Goal: Information Seeking & Learning: Understand process/instructions

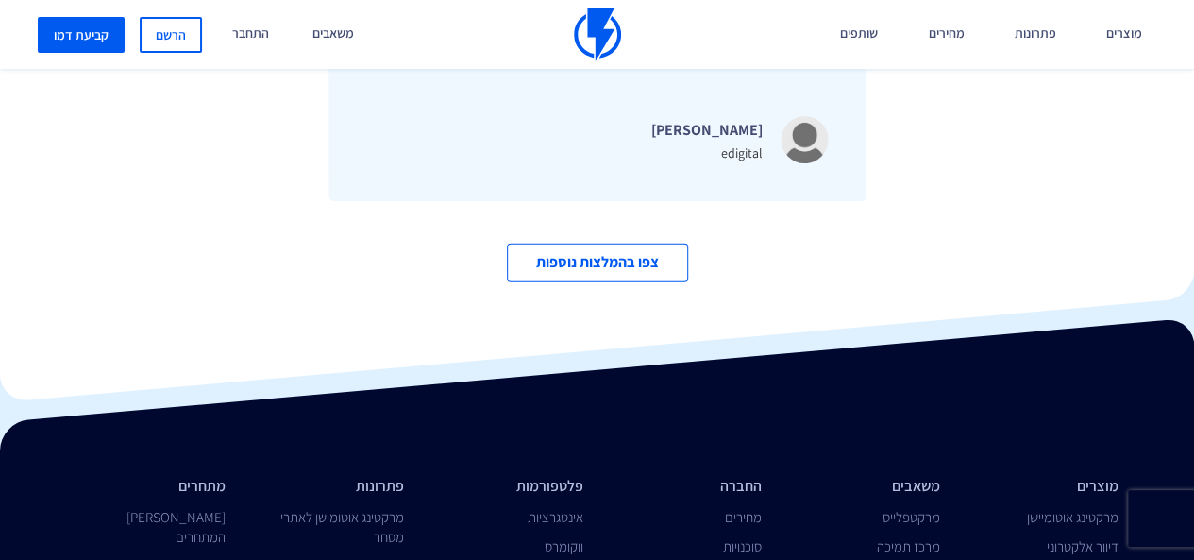
scroll to position [6188, 0]
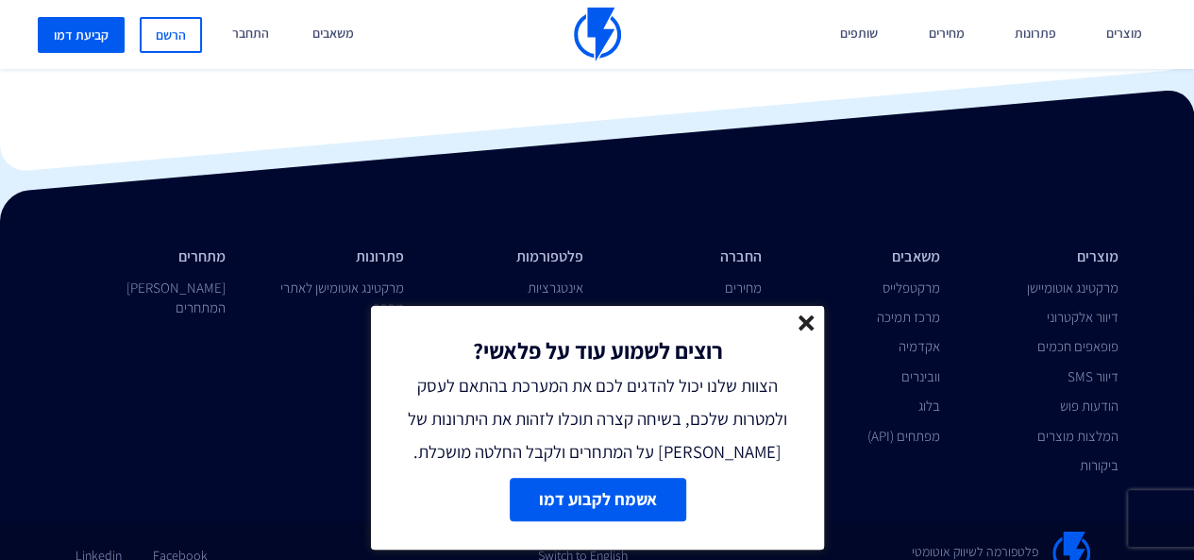
click at [810, 334] on link at bounding box center [806, 326] width 16 height 22
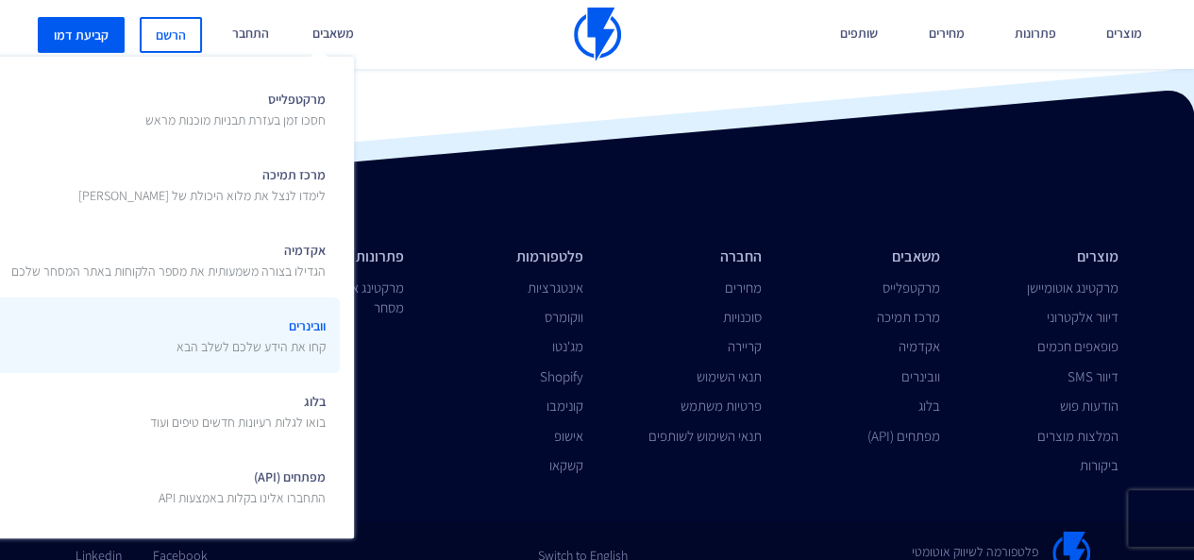
drag, startPoint x: 325, startPoint y: 172, endPoint x: 259, endPoint y: 297, distance: 141.4
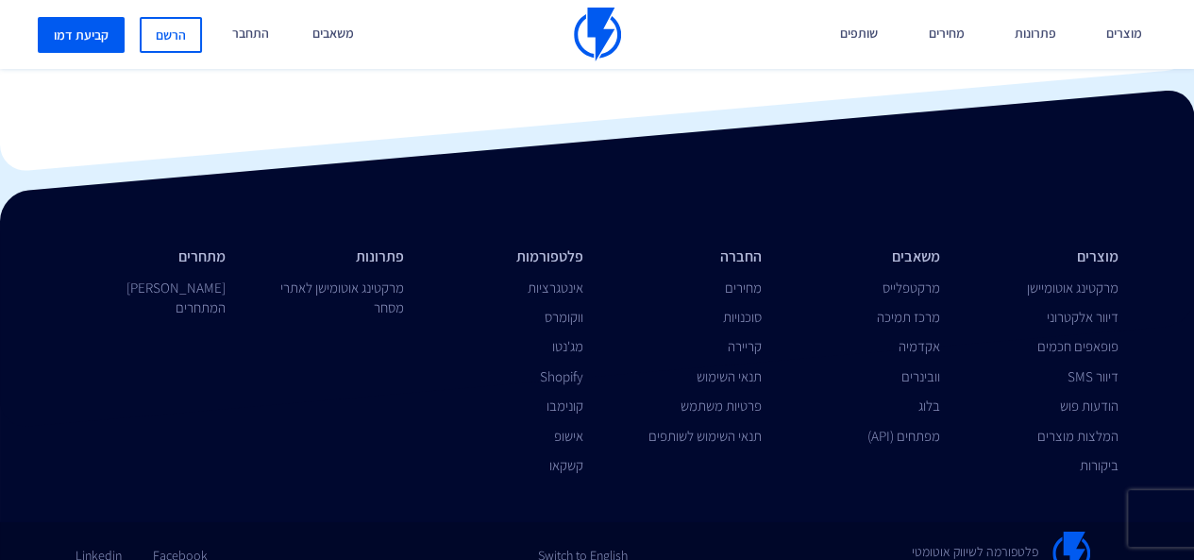
drag, startPoint x: 259, startPoint y: 297, endPoint x: 1005, endPoint y: 109, distance: 768.9
click at [1005, 109] on div at bounding box center [597, 258] width 1194 height 341
click at [948, 29] on link "מחירים" at bounding box center [945, 34] width 64 height 69
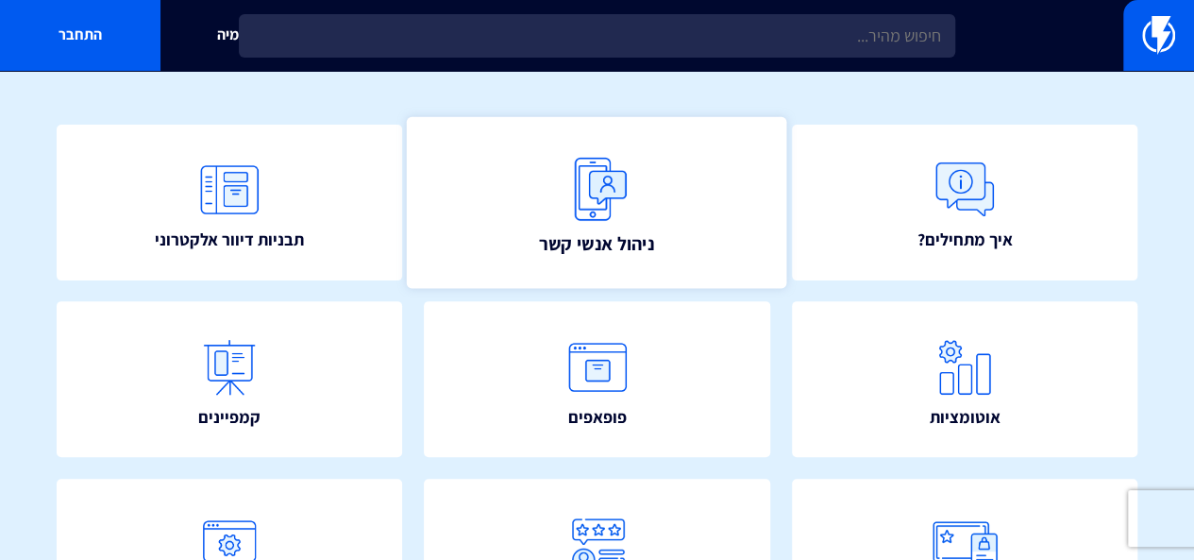
scroll to position [189, 0]
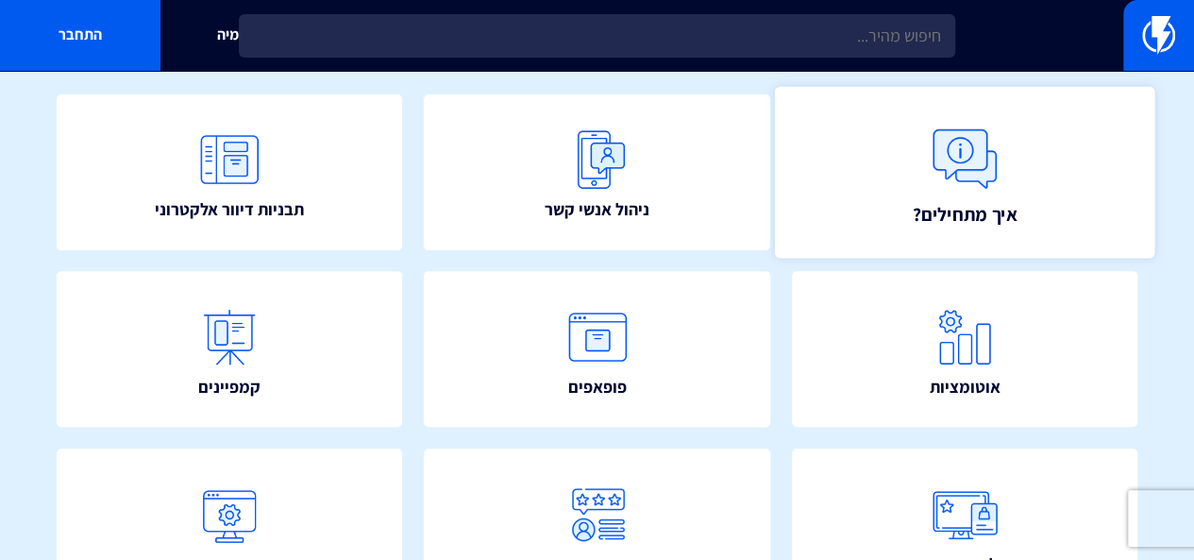
click at [972, 192] on img at bounding box center [964, 158] width 83 height 83
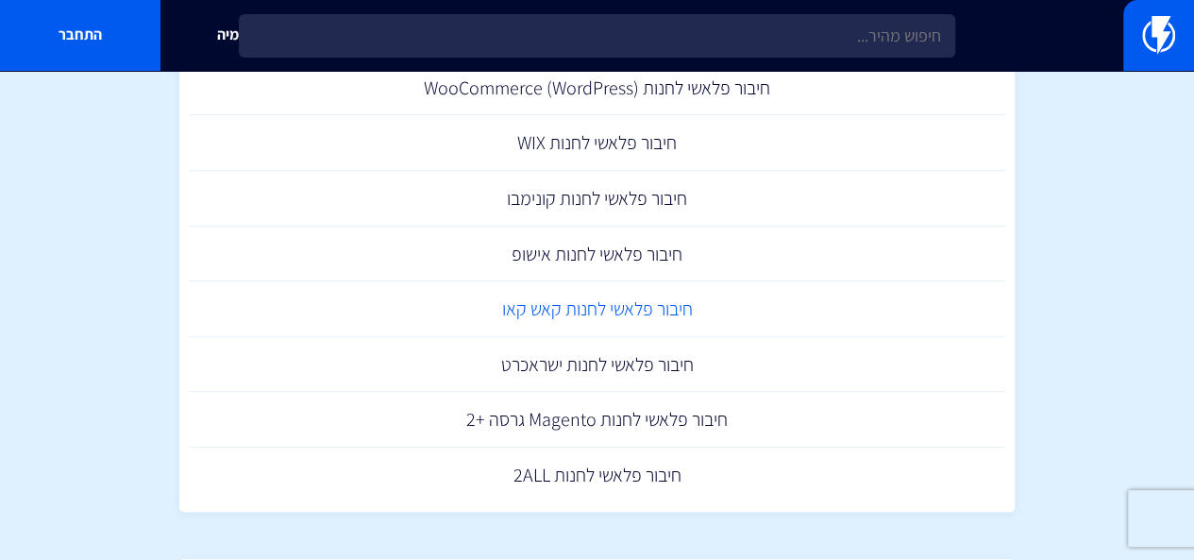
scroll to position [212, 0]
